Goal: Transaction & Acquisition: Obtain resource

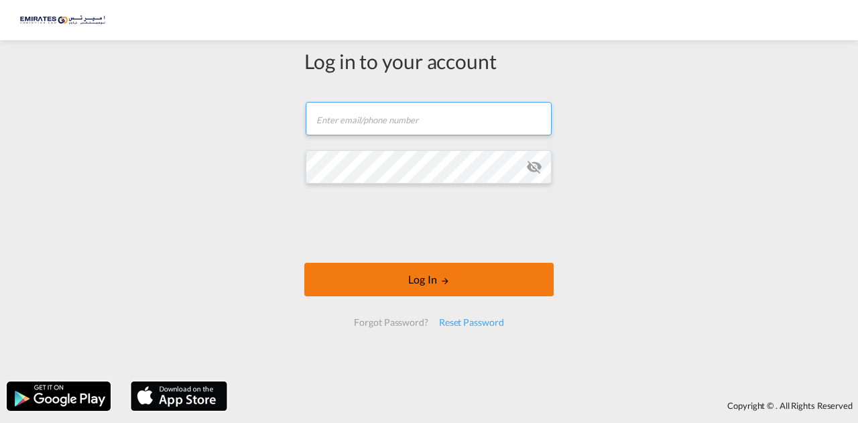
type input "[EMAIL_ADDRESS][DOMAIN_NAME]"
click at [369, 276] on button "Log In" at bounding box center [428, 280] width 249 height 34
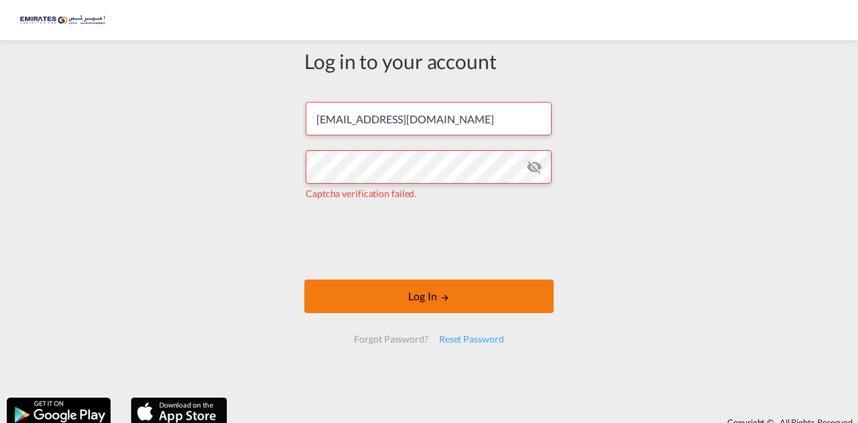
click at [498, 307] on button "Log In" at bounding box center [428, 297] width 249 height 34
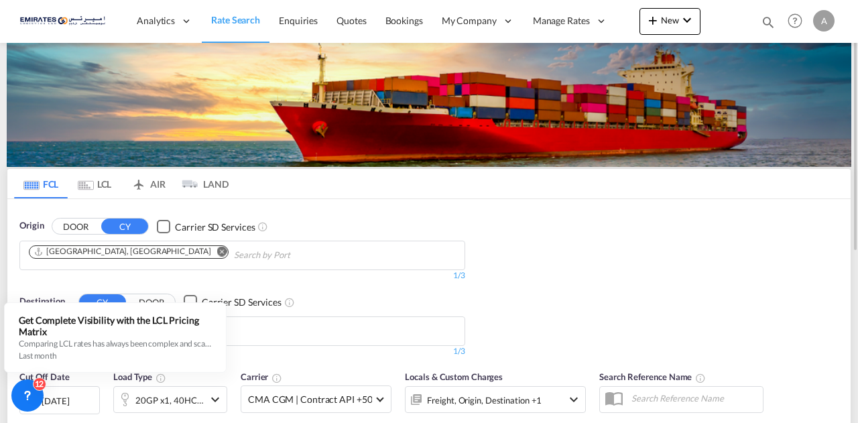
click at [720, 233] on div "Origin DOOR CY Carrier SD Services [GEOGRAPHIC_DATA], [GEOGRAPHIC_DATA] 1/3 1/ …" at bounding box center [429, 281] width 844 height 165
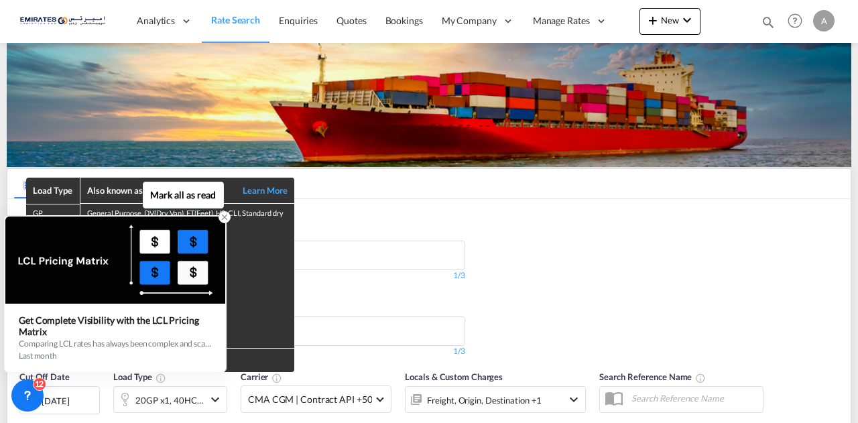
click at [207, 325] on div "Get Complete Visibility with the LCL Pricing Matrix" at bounding box center [115, 325] width 193 height 23
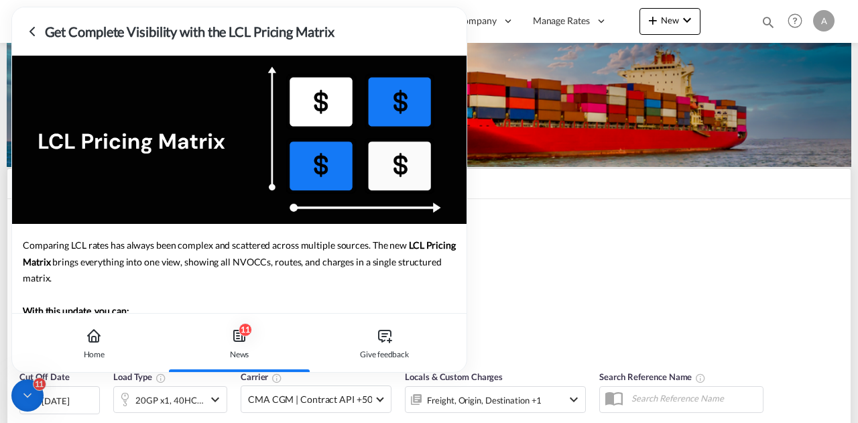
click at [35, 30] on icon at bounding box center [32, 31] width 16 height 16
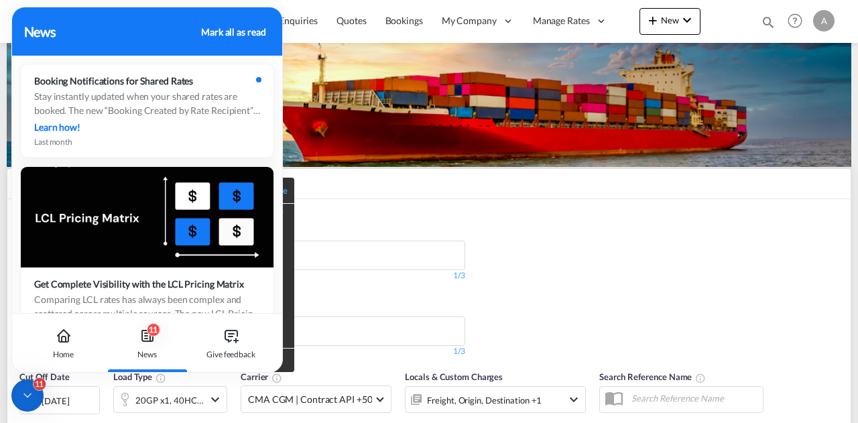
click at [269, 38] on div "News Mark all as read" at bounding box center [147, 31] width 247 height 20
click at [64, 336] on icon at bounding box center [64, 336] width 16 height 16
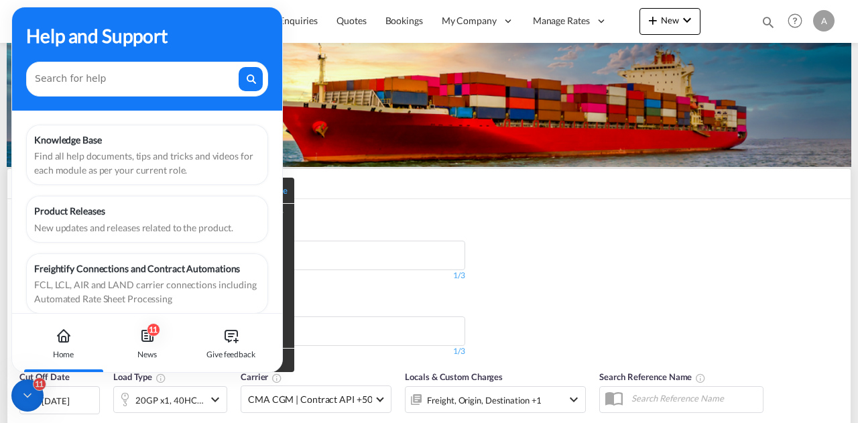
click at [260, 17] on div "Help and Support" at bounding box center [147, 58] width 270 height 103
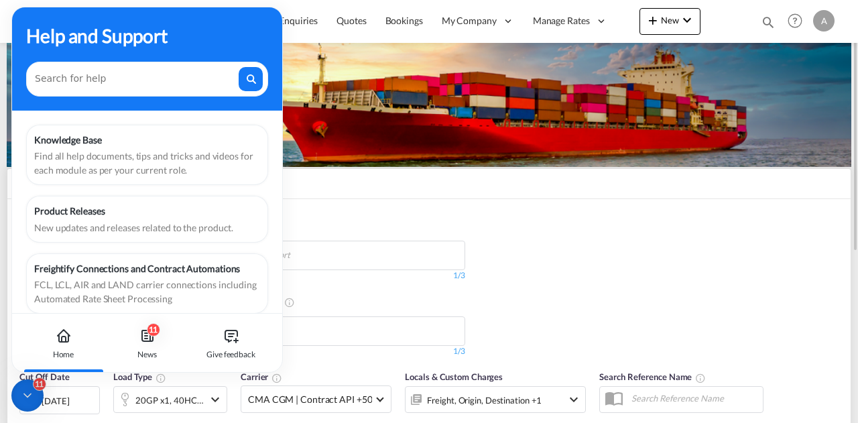
click at [578, 328] on div "Origin DOOR CY Carrier SD Services [GEOGRAPHIC_DATA], [GEOGRAPHIC_DATA] 1/3 1/ …" at bounding box center [429, 281] width 844 height 165
click at [344, 253] on md-chips "[GEOGRAPHIC_DATA], [GEOGRAPHIC_DATA]" at bounding box center [242, 255] width 445 height 28
click at [145, 152] on div "Find all help documents, tips and tricks and videos for each module as per your…" at bounding box center [147, 163] width 226 height 28
click at [265, 19] on div "Help and Support" at bounding box center [147, 58] width 270 height 103
click at [27, 19] on div "Help and Support" at bounding box center [147, 58] width 270 height 103
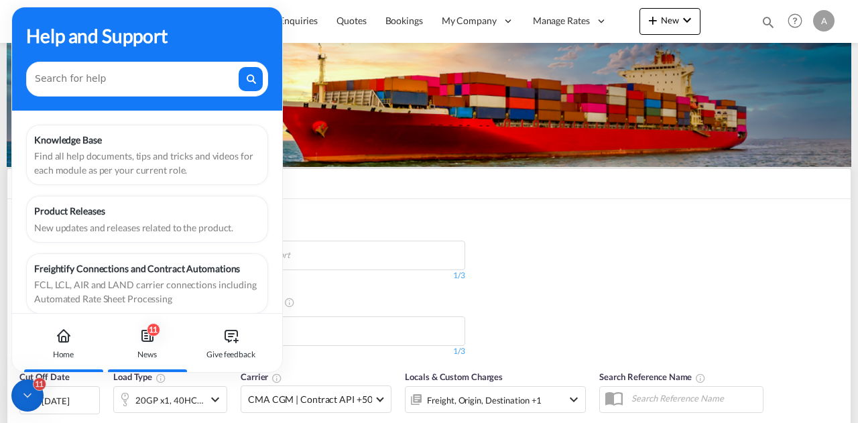
click at [156, 341] on div "11 News" at bounding box center [147, 343] width 74 height 59
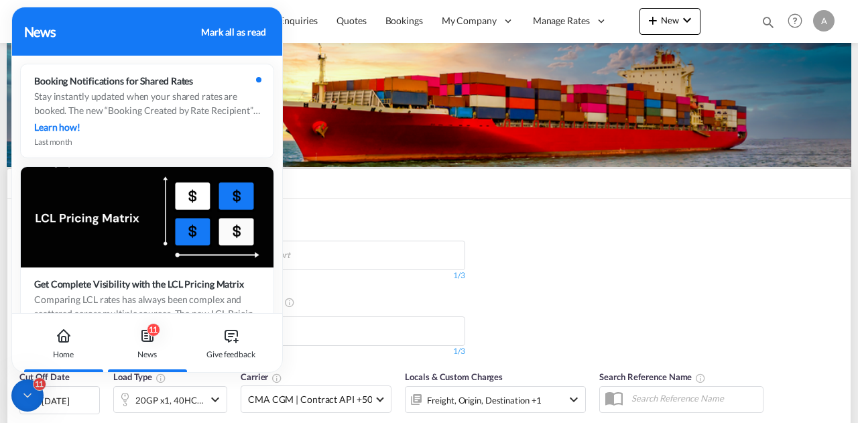
click at [75, 341] on div "Home" at bounding box center [63, 343] width 74 height 59
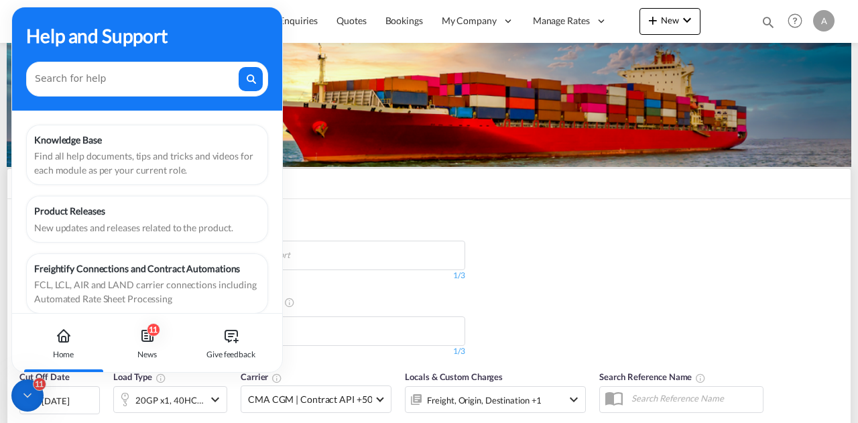
click at [25, 406] on div "11" at bounding box center [27, 396] width 32 height 32
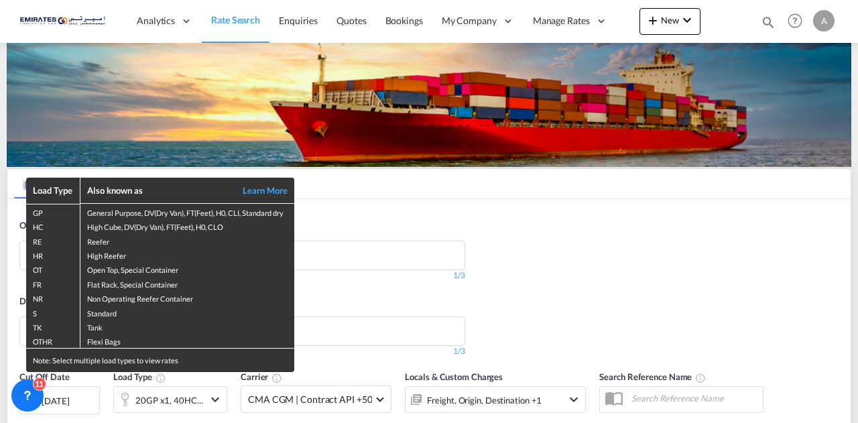
drag, startPoint x: 612, startPoint y: 296, endPoint x: 516, endPoint y: 327, distance: 99.9
click at [610, 296] on div "Load Type Also known as Learn More GP General Purpose, DV(Dry Van), FT(Feet), H…" at bounding box center [429, 211] width 858 height 423
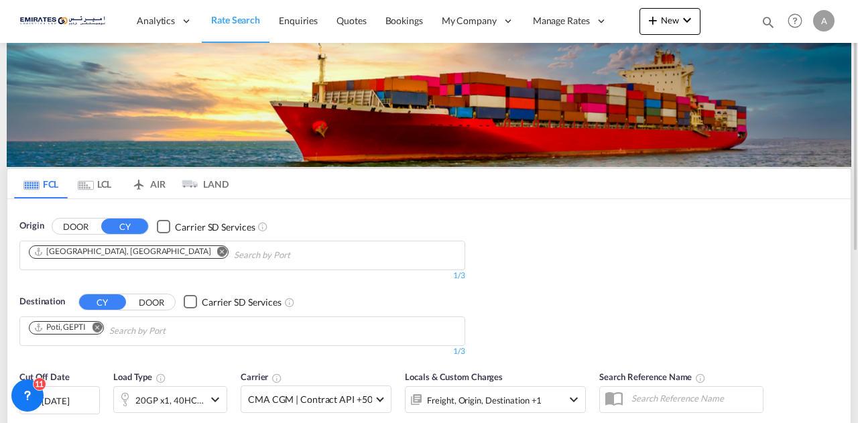
click at [101, 328] on md-icon "Remove" at bounding box center [97, 327] width 10 height 10
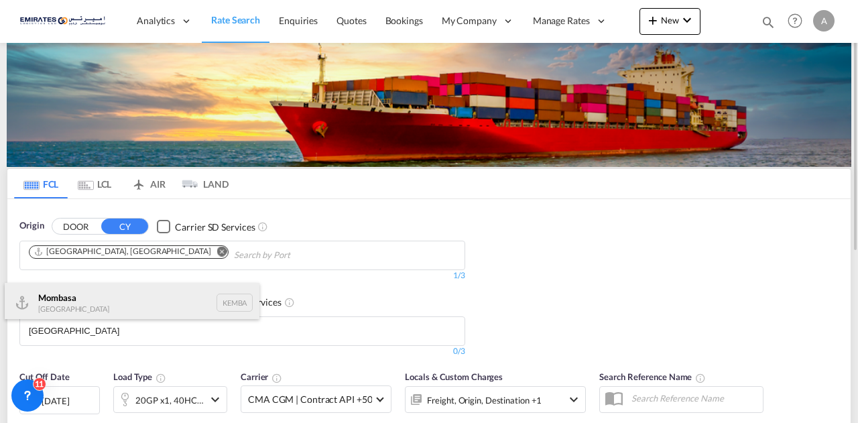
type input "[GEOGRAPHIC_DATA]"
click at [103, 305] on div "Mombasa [GEOGRAPHIC_DATA] [GEOGRAPHIC_DATA]" at bounding box center [132, 303] width 255 height 40
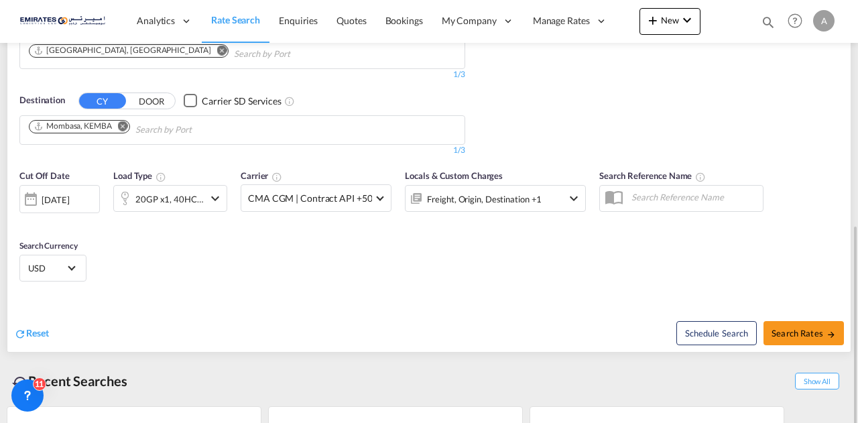
scroll to position [268, 0]
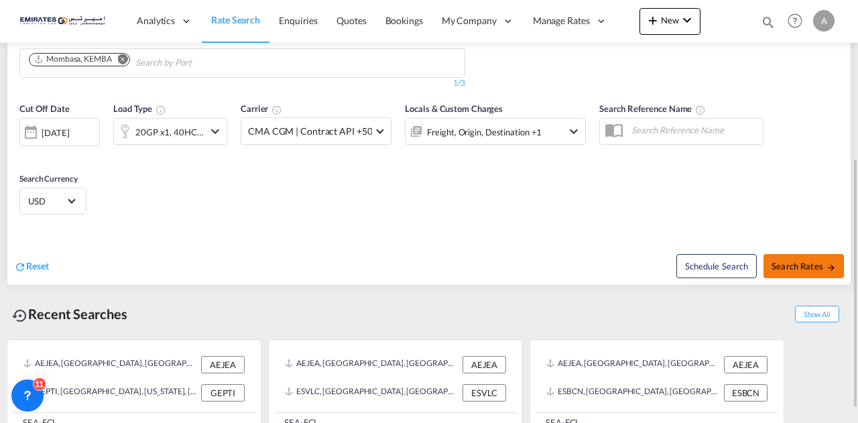
click at [799, 270] on button "Search Rates" at bounding box center [804, 266] width 80 height 24
type input "AEJEA to KEMBA / [DATE]"
